Goal: Complete application form

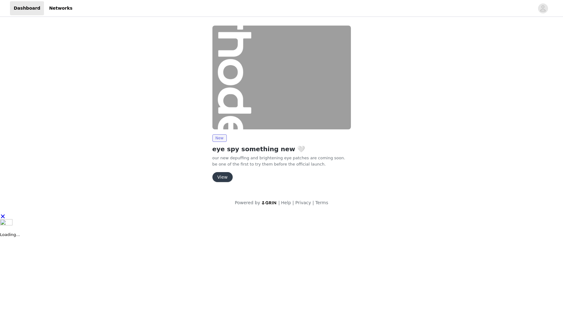
click at [228, 177] on button "View" at bounding box center [222, 177] width 20 height 10
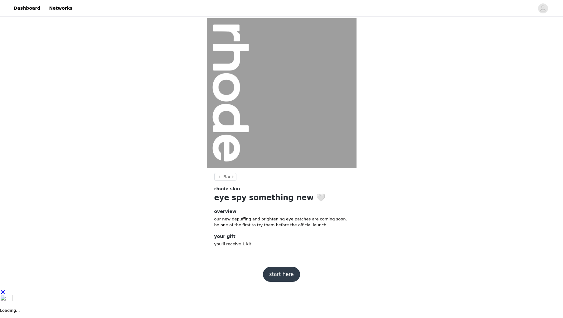
click at [279, 274] on button "start here" at bounding box center [281, 274] width 37 height 15
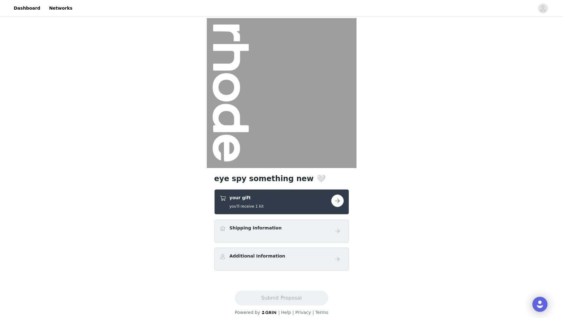
click at [341, 202] on button "button" at bounding box center [337, 201] width 12 height 12
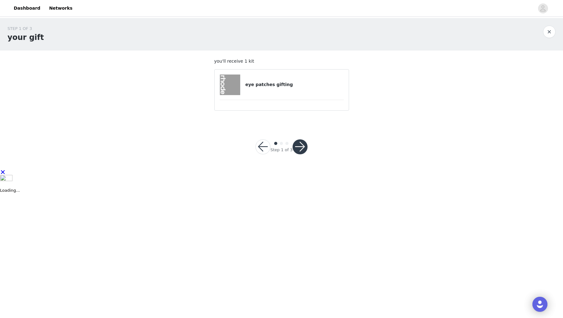
click at [304, 94] on div "eye patches gifting" at bounding box center [282, 85] width 124 height 21
click at [302, 147] on button "button" at bounding box center [300, 146] width 15 height 15
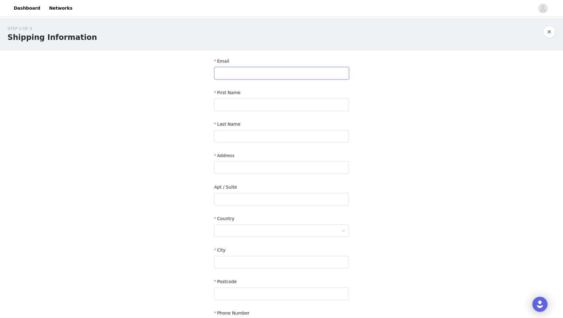
click at [245, 70] on input "text" at bounding box center [281, 73] width 135 height 12
type input "stephanie@stephaniepernas.com"
type input "Stephanie"
type input "Pernas"
type input "815 east 32nd Street"
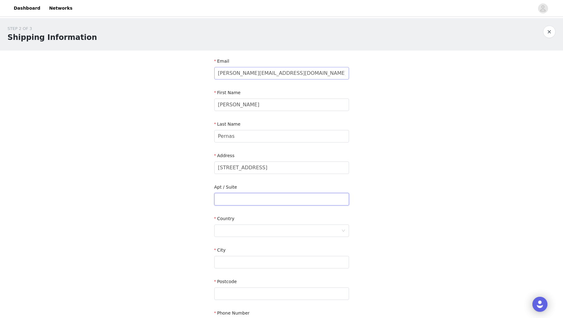
type input "Apt B"
type input "Savannah"
type input "31401"
type input "7862553453"
click at [263, 226] on div at bounding box center [279, 231] width 123 height 12
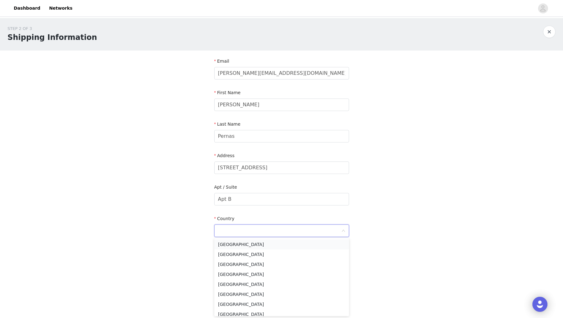
click at [253, 243] on li "United States" at bounding box center [281, 245] width 135 height 10
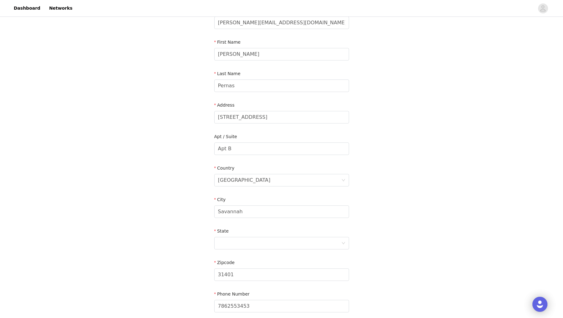
scroll to position [67, 0]
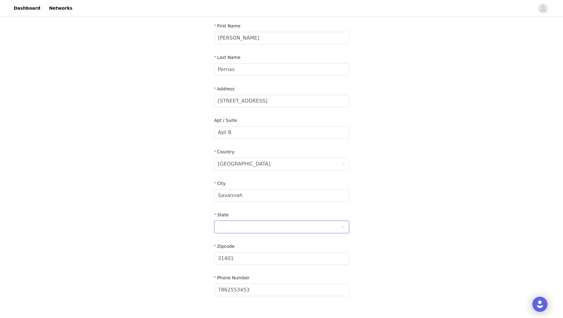
click at [270, 230] on div at bounding box center [279, 227] width 123 height 12
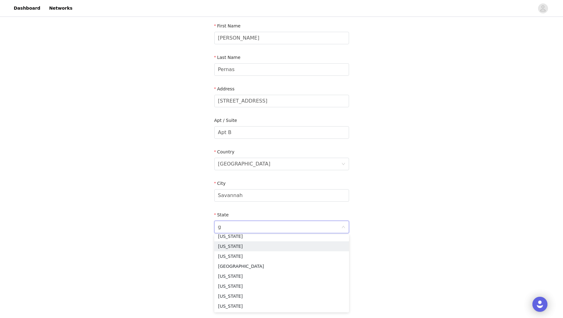
type input "ge"
click at [241, 243] on li "Georgia" at bounding box center [281, 241] width 135 height 10
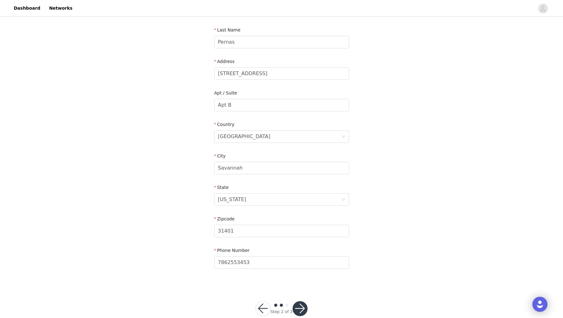
scroll to position [107, 0]
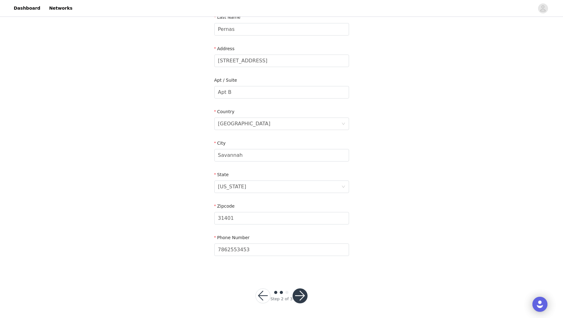
click at [299, 294] on button "button" at bounding box center [300, 296] width 15 height 15
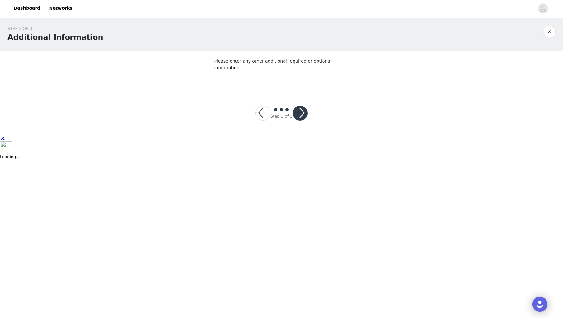
click at [302, 109] on button "button" at bounding box center [300, 113] width 15 height 15
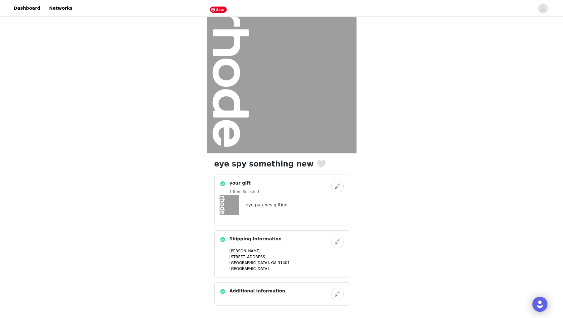
scroll to position [55, 0]
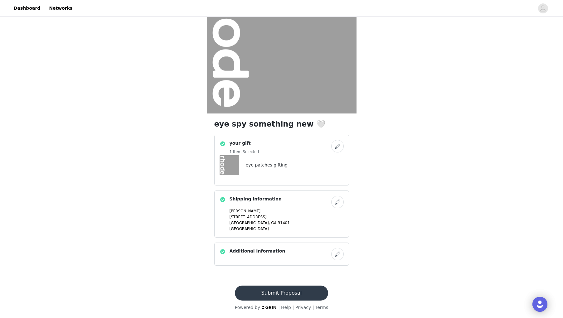
click at [300, 290] on button "Submit Proposal" at bounding box center [281, 293] width 93 height 15
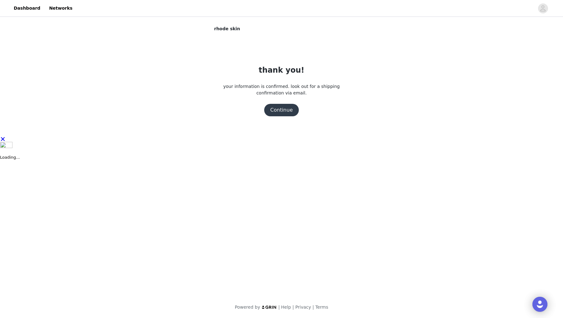
click at [283, 110] on button "Continue" at bounding box center [281, 110] width 35 height 12
